Goal: Task Accomplishment & Management: Manage account settings

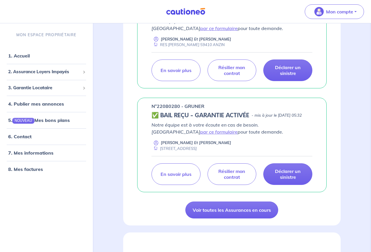
scroll to position [134, 0]
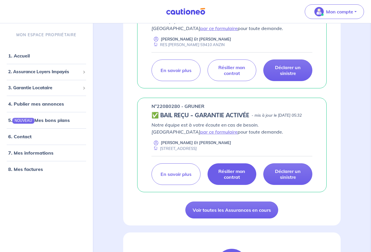
click at [230, 180] on p "Résilier mon contrat" at bounding box center [232, 175] width 34 height 12
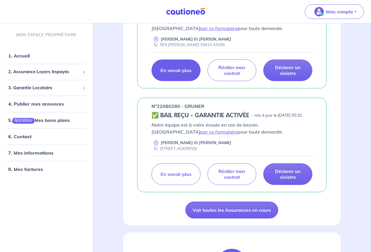
scroll to position [109, 0]
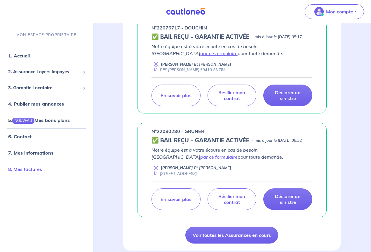
click at [32, 169] on link "8. Mes factures" at bounding box center [25, 170] width 34 height 6
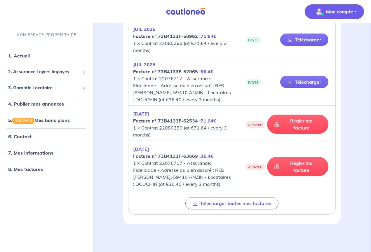
scroll to position [745, 0]
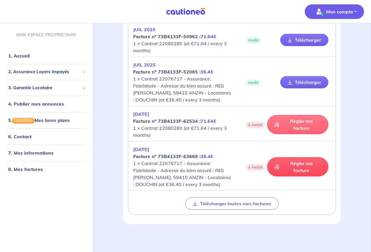
click at [297, 126] on link "Régler ma facture" at bounding box center [297, 124] width 61 height 19
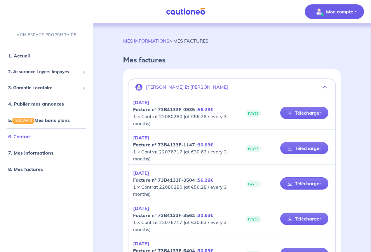
scroll to position [0, 0]
click at [41, 88] on span "3. Garantie Locataire" at bounding box center [44, 88] width 72 height 7
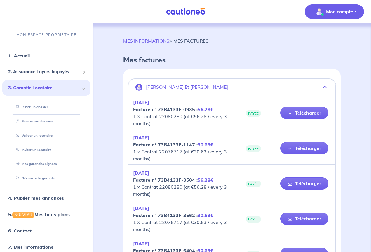
click at [46, 91] on span "3. Garantie Locataire" at bounding box center [44, 88] width 72 height 7
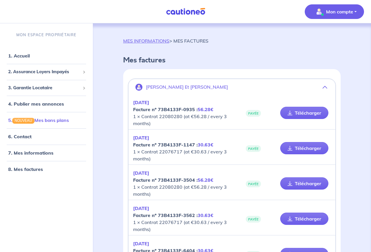
click at [46, 122] on link "5. NOUVEAU Mes bons plans" at bounding box center [38, 121] width 61 height 6
click at [23, 56] on link "1. Accueil" at bounding box center [18, 56] width 21 height 6
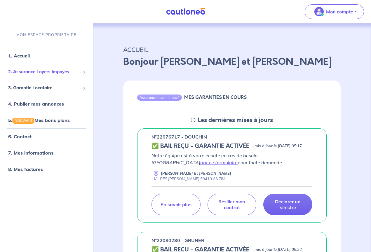
click at [31, 74] on span "2. Assurance Loyers Impayés" at bounding box center [44, 72] width 72 height 7
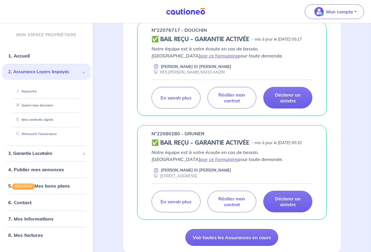
scroll to position [107, 0]
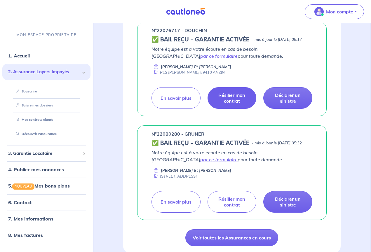
click at [234, 104] on p "Résilier mon contrat" at bounding box center [232, 98] width 34 height 12
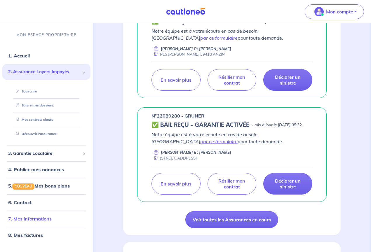
scroll to position [120, 0]
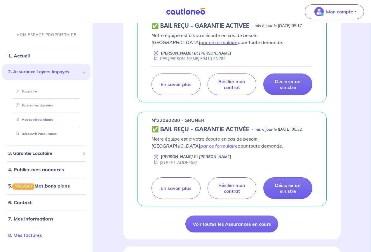
click at [30, 233] on link "8. Mes factures" at bounding box center [25, 236] width 34 height 6
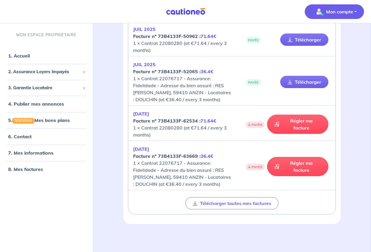
scroll to position [745, 0]
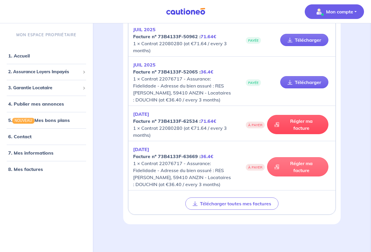
click at [290, 168] on link "Régler ma facture" at bounding box center [297, 166] width 61 height 19
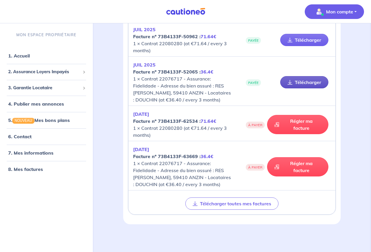
click at [302, 80] on link "Télécharger" at bounding box center [305, 82] width 48 height 12
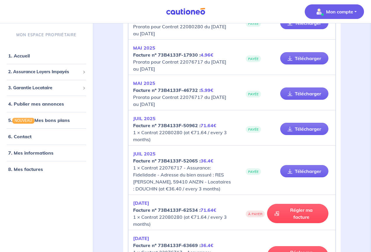
scroll to position [635, 0]
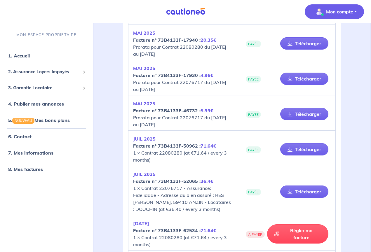
click at [333, 11] on p "Mon compte" at bounding box center [339, 11] width 27 height 7
click at [317, 51] on link "Me déconnecter" at bounding box center [328, 50] width 47 height 9
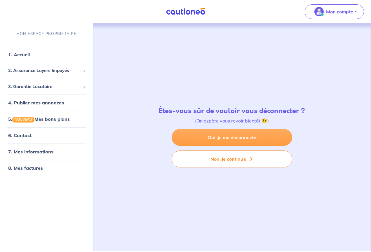
click at [217, 138] on link "Oui, je me déconnecte" at bounding box center [232, 137] width 121 height 17
